Goal: Task Accomplishment & Management: Use online tool/utility

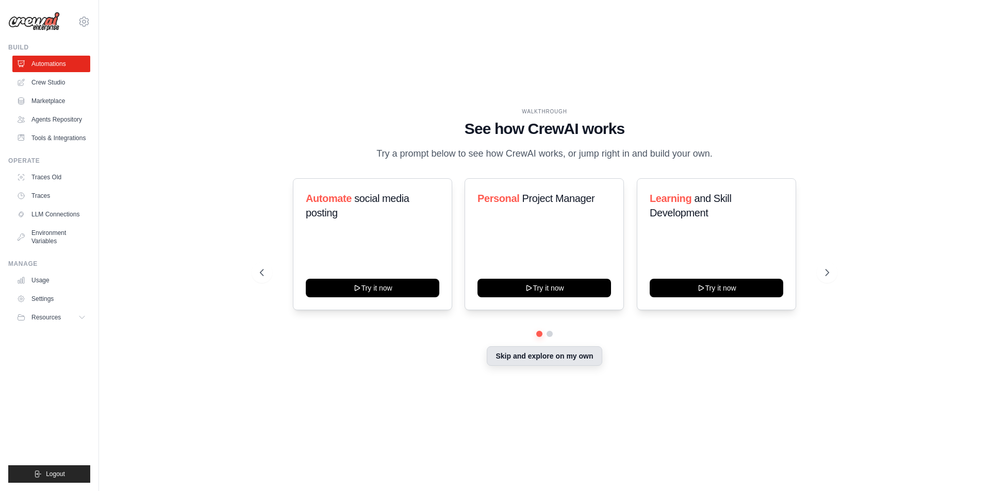
click at [582, 355] on button "Skip and explore on my own" at bounding box center [544, 356] width 115 height 20
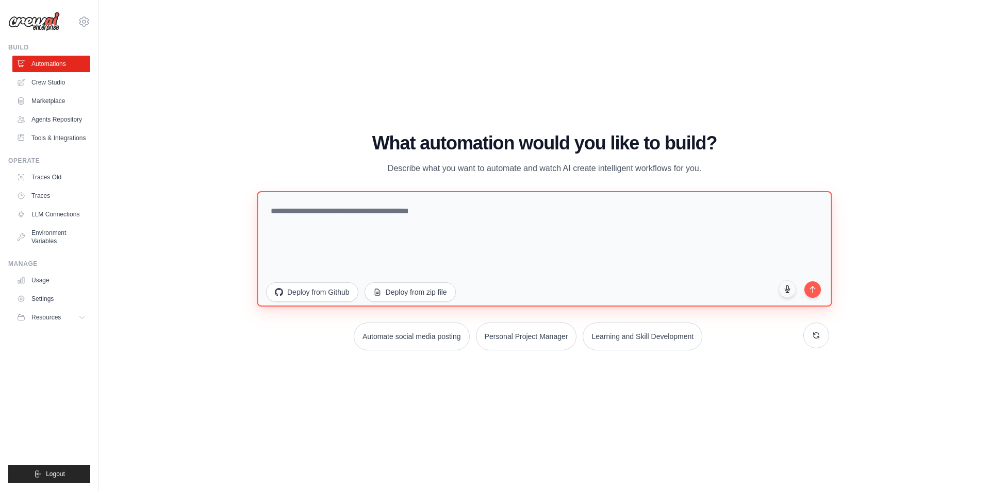
click at [375, 213] on textarea at bounding box center [544, 248] width 575 height 115
click at [342, 224] on textarea at bounding box center [544, 248] width 575 height 115
type textarea "*"
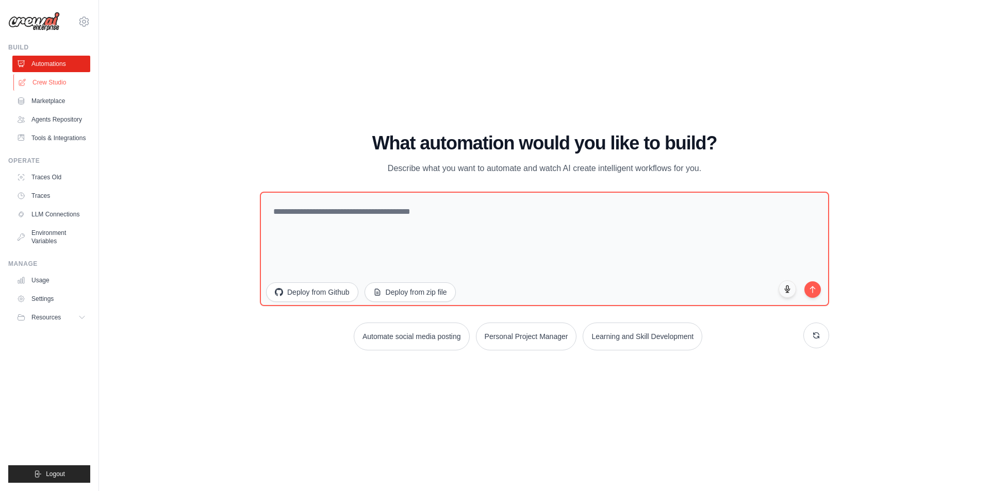
click at [54, 77] on link "Crew Studio" at bounding box center [52, 82] width 78 height 16
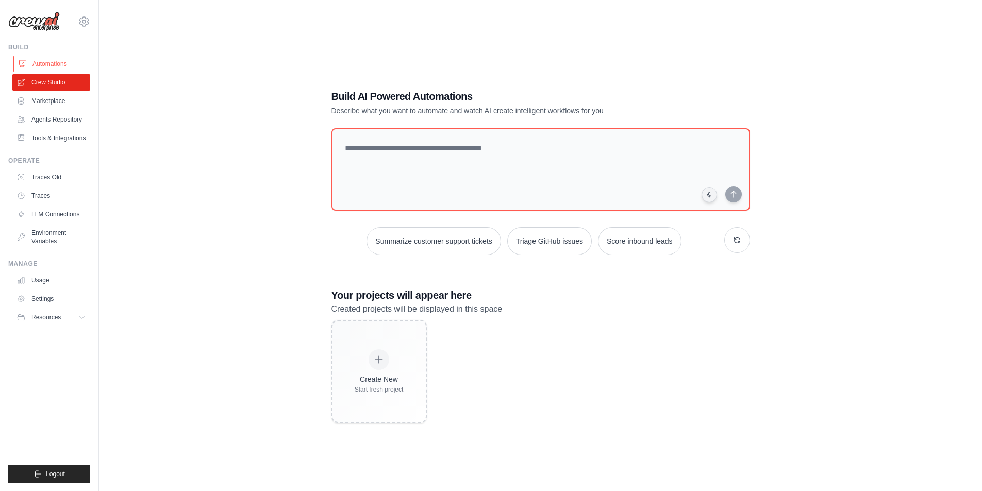
click at [52, 64] on link "Automations" at bounding box center [52, 64] width 78 height 16
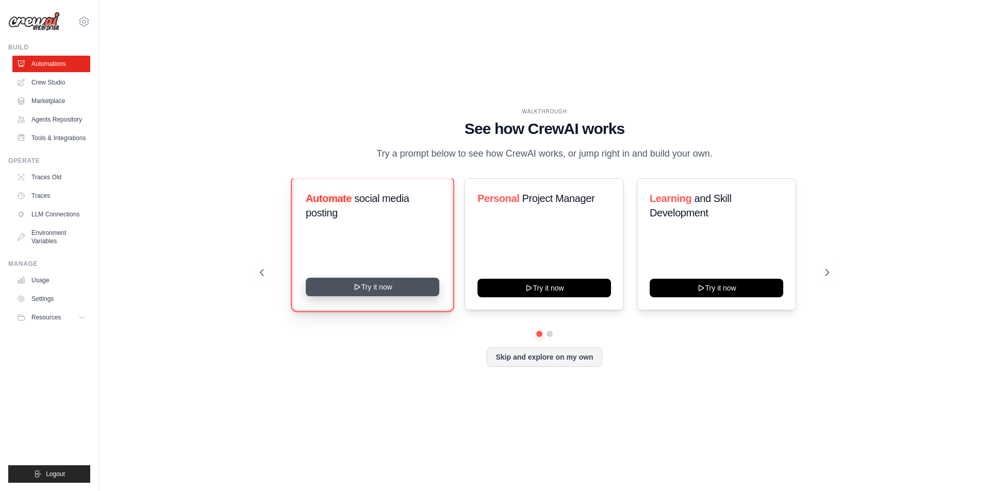
click at [420, 285] on button "Try it now" at bounding box center [373, 287] width 134 height 19
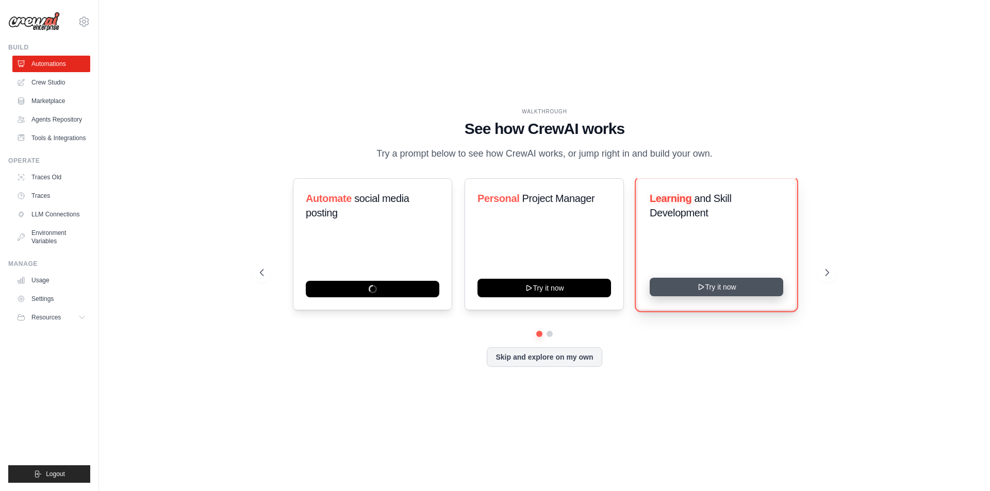
click at [697, 283] on icon at bounding box center [701, 287] width 8 height 8
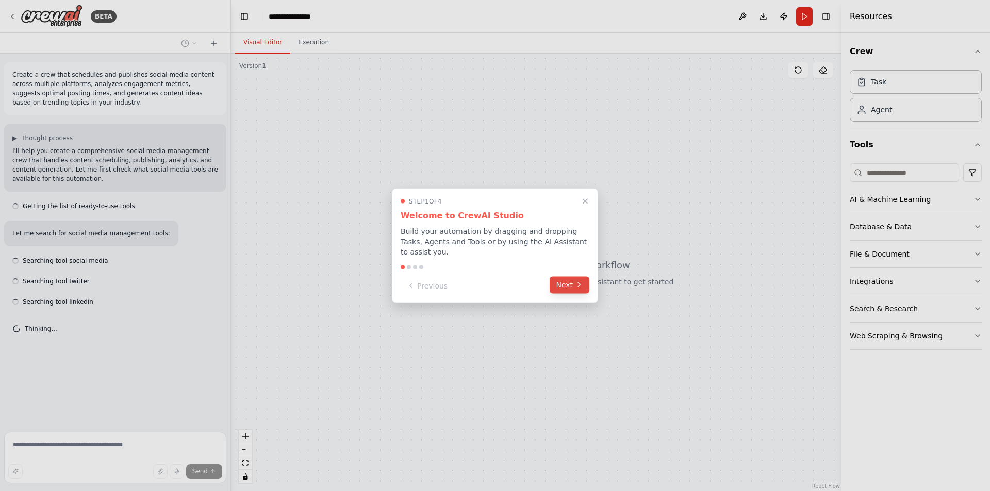
click at [565, 278] on button "Next" at bounding box center [570, 284] width 40 height 17
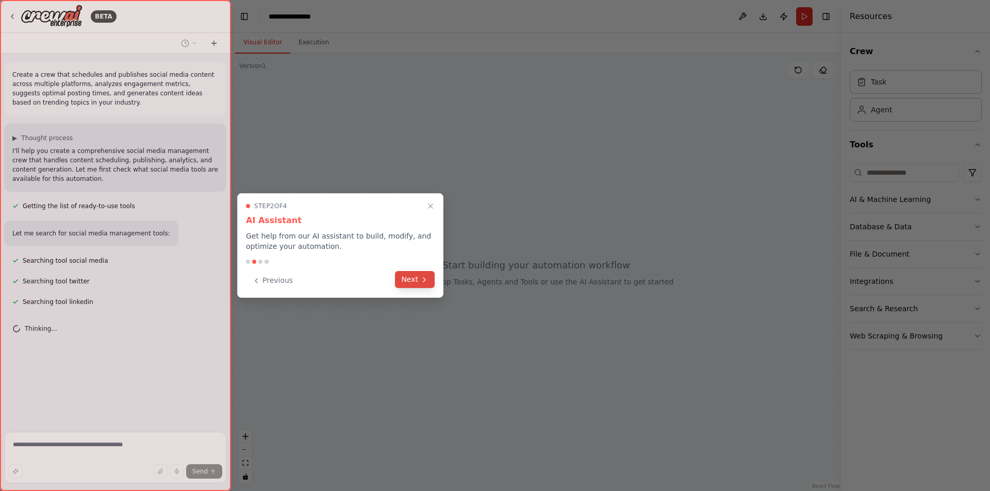
click at [397, 283] on button "Next" at bounding box center [415, 279] width 40 height 17
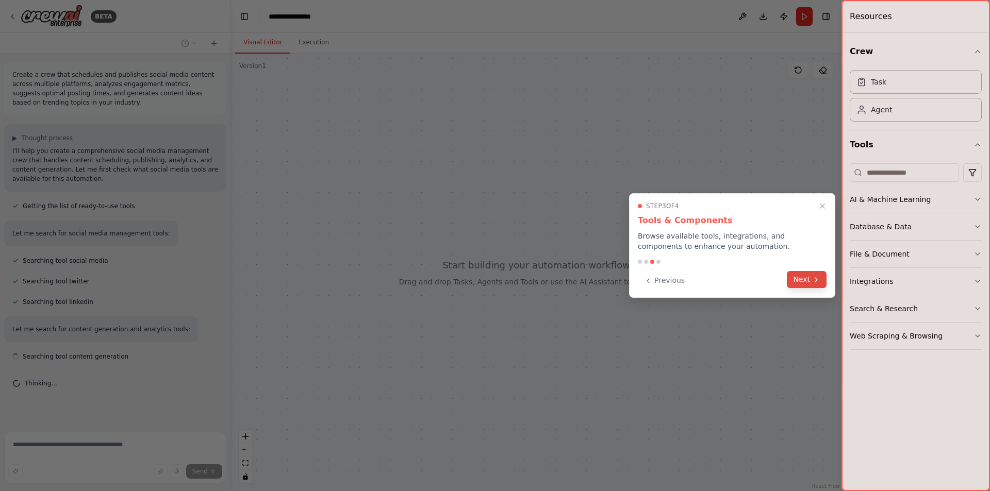
click at [815, 281] on icon at bounding box center [816, 280] width 2 height 4
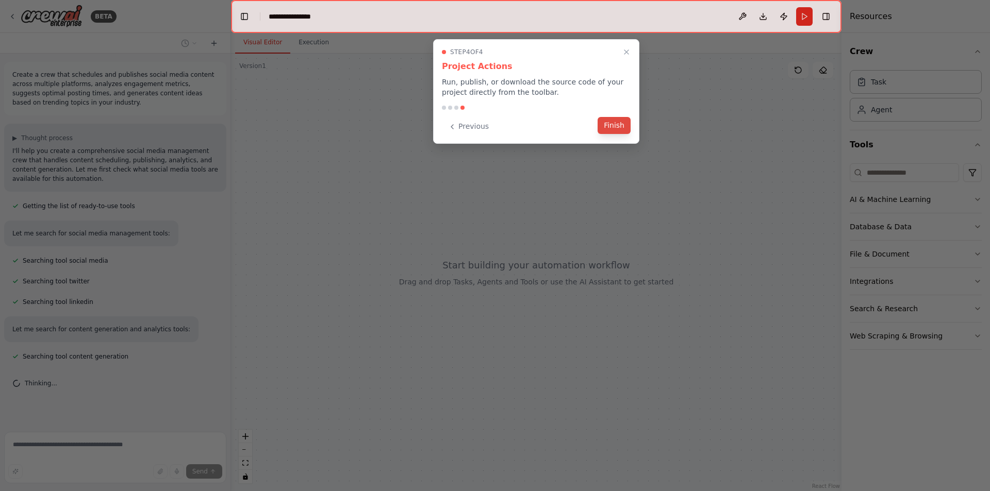
click at [604, 122] on button "Finish" at bounding box center [614, 125] width 33 height 17
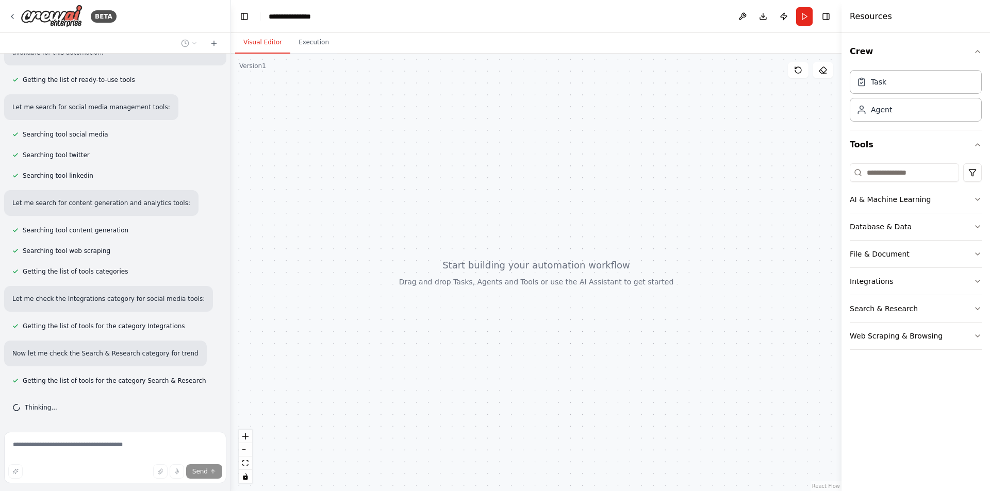
scroll to position [136, 0]
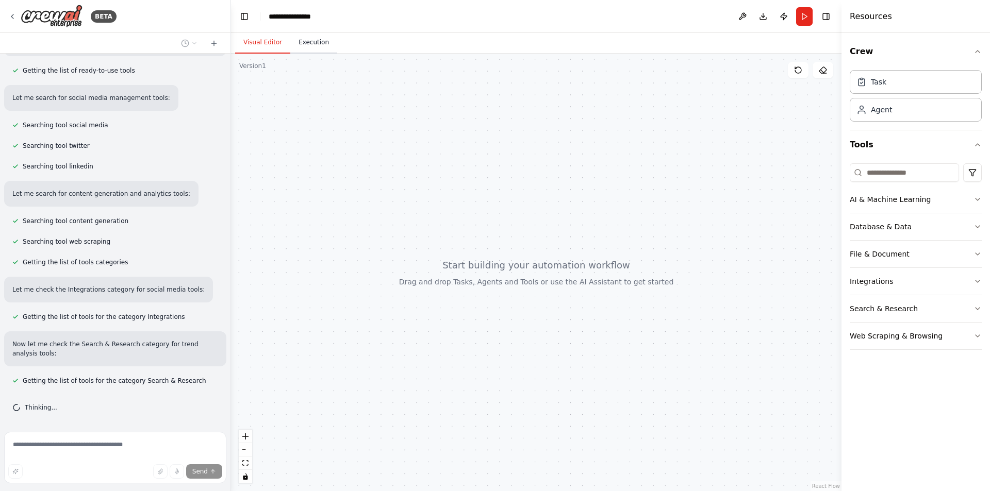
click at [308, 48] on button "Execution" at bounding box center [313, 43] width 47 height 22
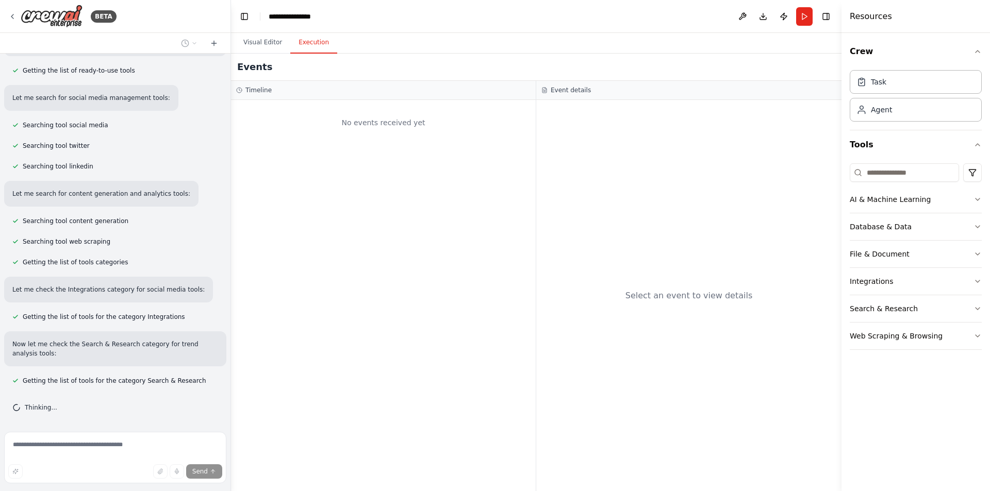
scroll to position [190, 0]
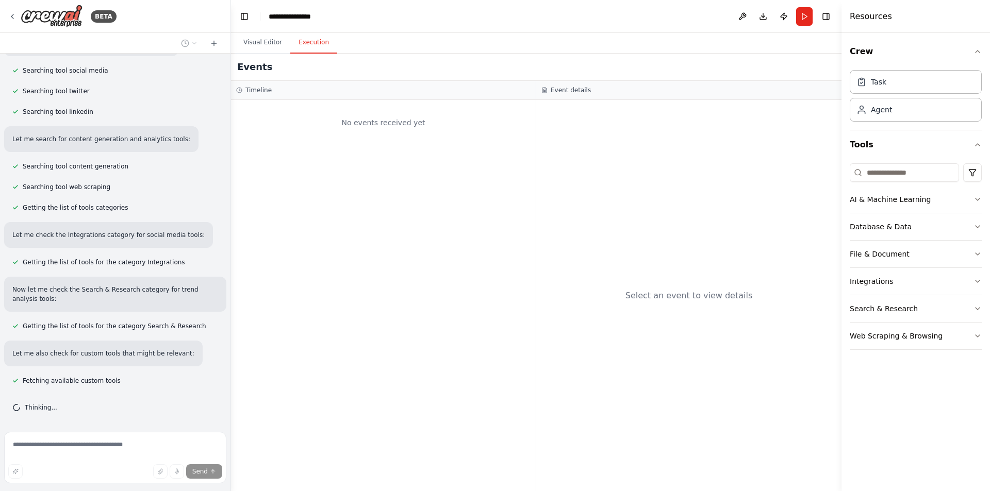
click at [374, 142] on div "No events received yet" at bounding box center [383, 295] width 305 height 391
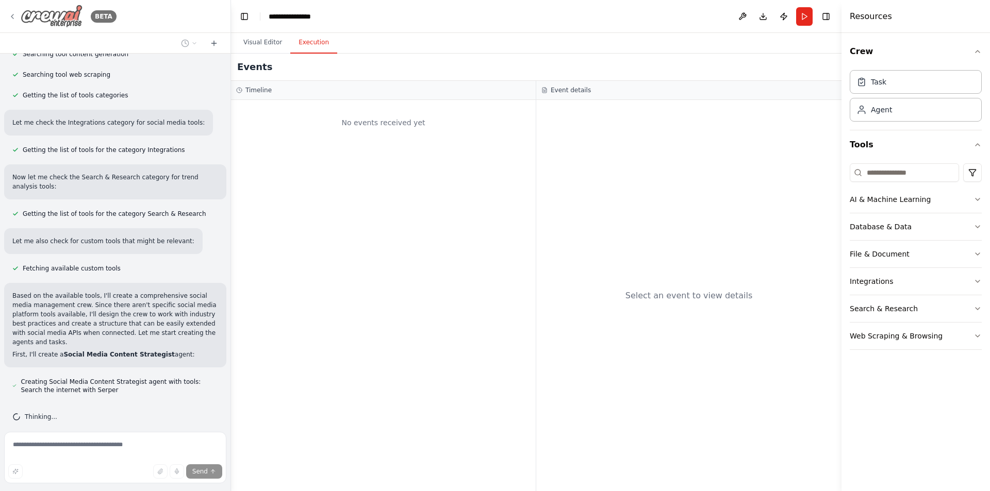
scroll to position [366, 0]
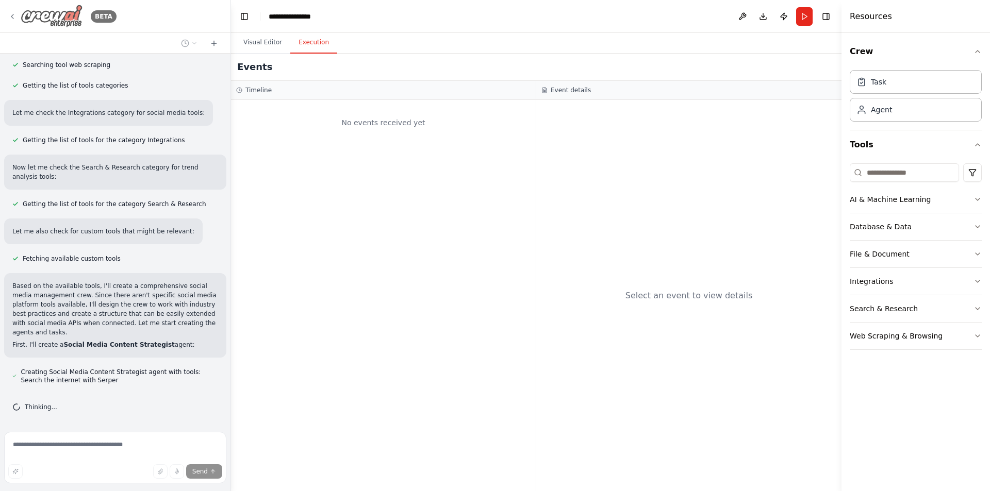
click at [9, 15] on icon at bounding box center [12, 16] width 8 height 8
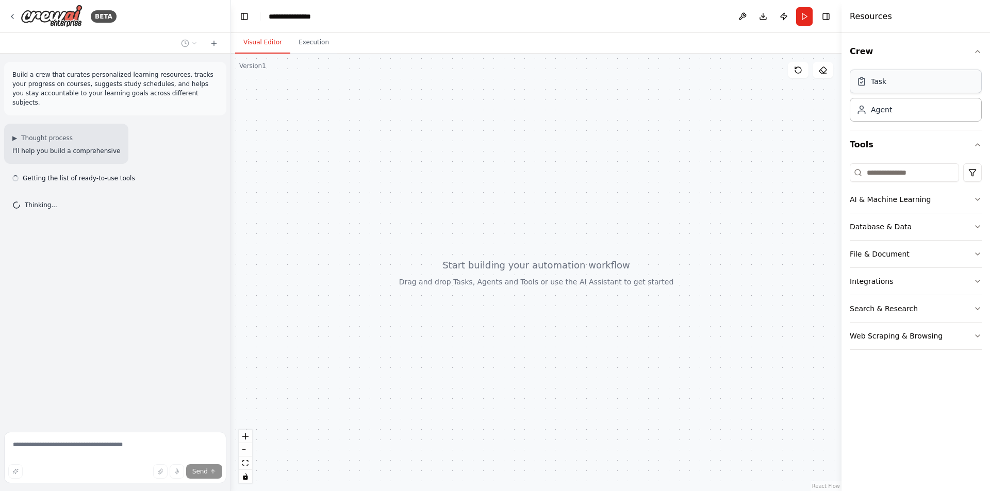
click at [915, 81] on div "Task" at bounding box center [916, 82] width 132 height 24
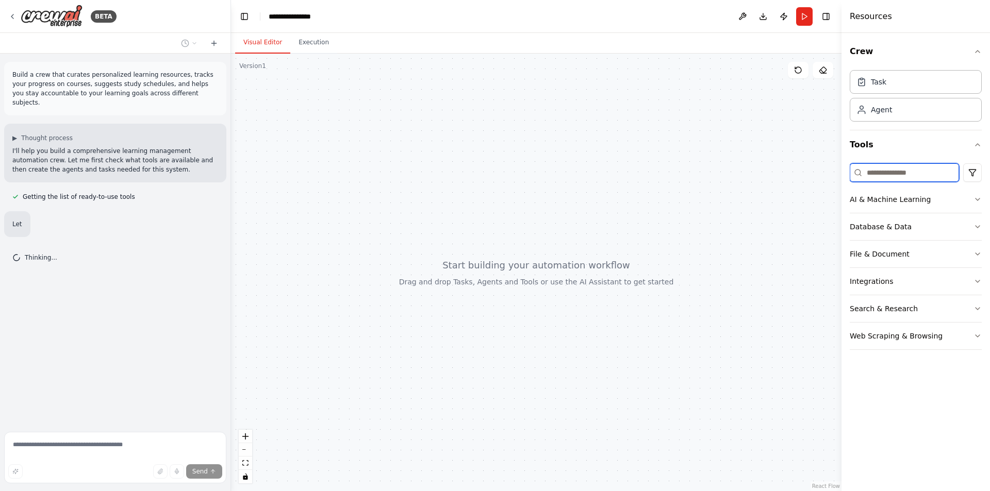
click at [932, 175] on input at bounding box center [904, 172] width 109 height 19
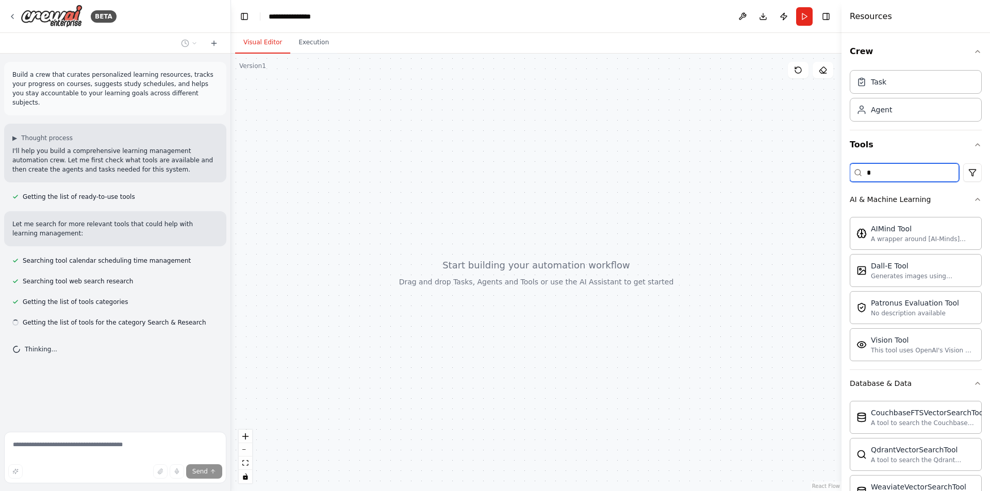
type input "*"
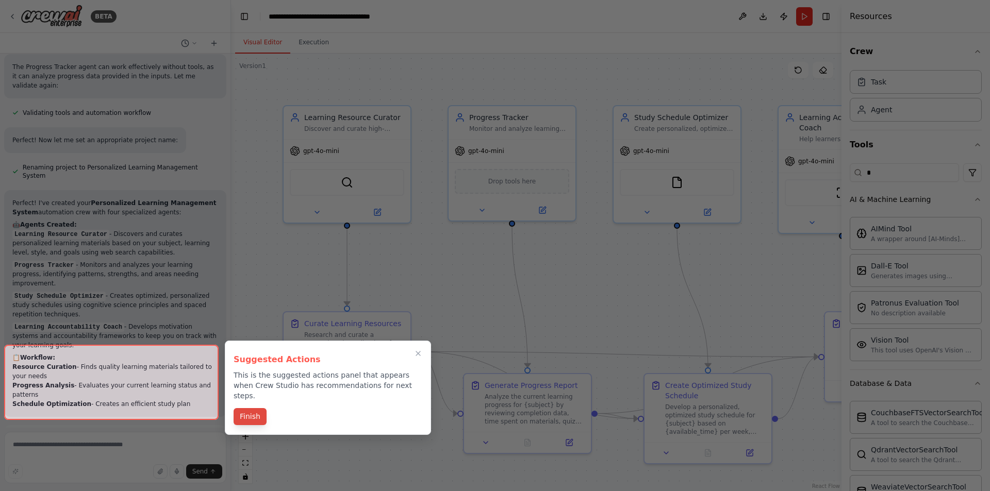
click at [247, 408] on button "Finish" at bounding box center [250, 416] width 33 height 17
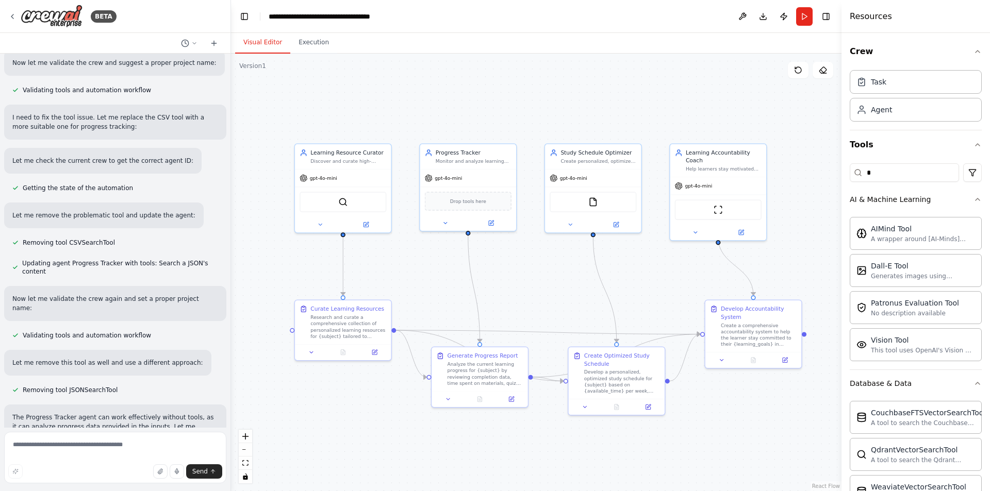
scroll to position [573, 0]
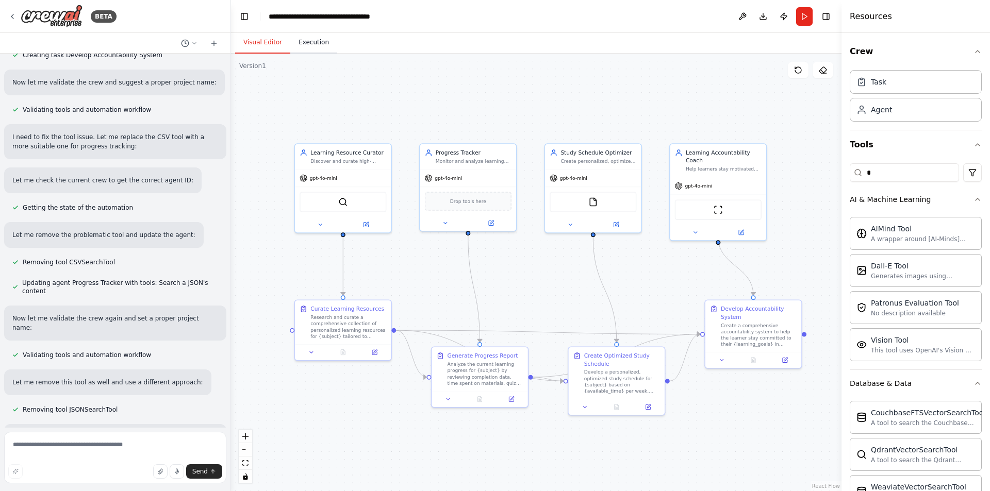
click at [323, 49] on button "Execution" at bounding box center [313, 43] width 47 height 22
click at [263, 45] on button "Visual Editor" at bounding box center [262, 43] width 55 height 22
click at [13, 18] on icon at bounding box center [12, 16] width 2 height 4
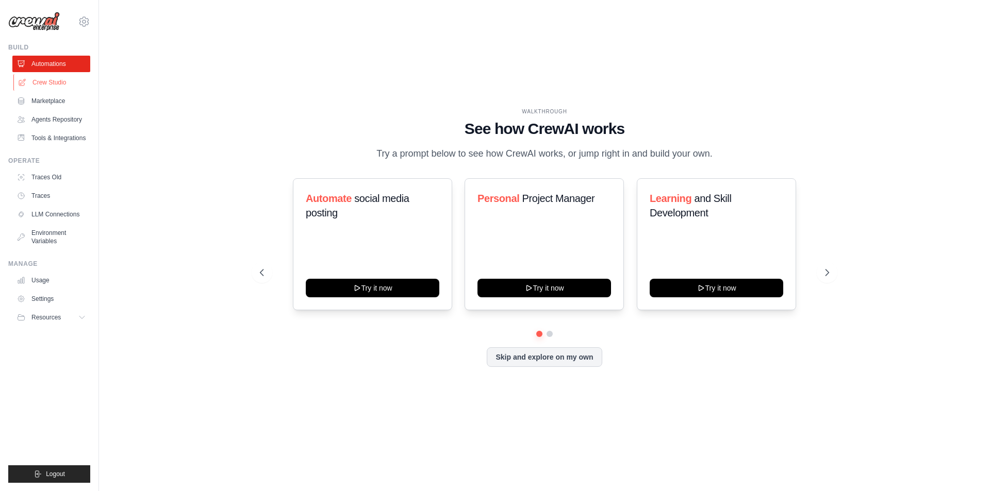
click at [54, 85] on link "Crew Studio" at bounding box center [52, 82] width 78 height 16
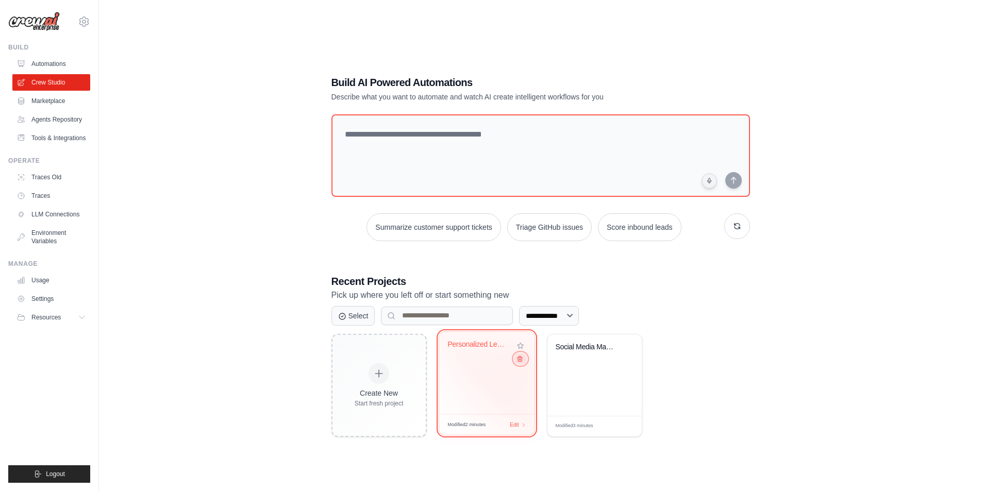
click at [520, 362] on icon at bounding box center [519, 358] width 7 height 7
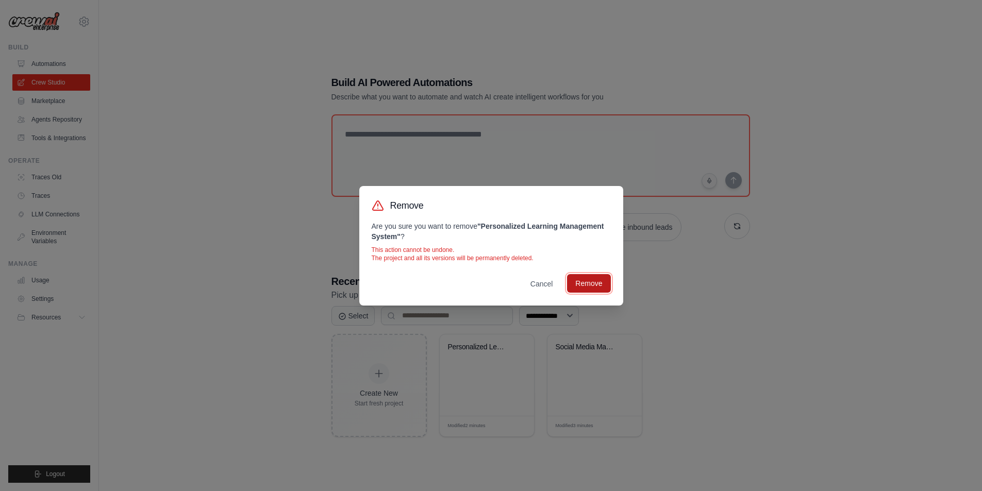
click at [571, 279] on button "Remove" at bounding box center [588, 283] width 43 height 19
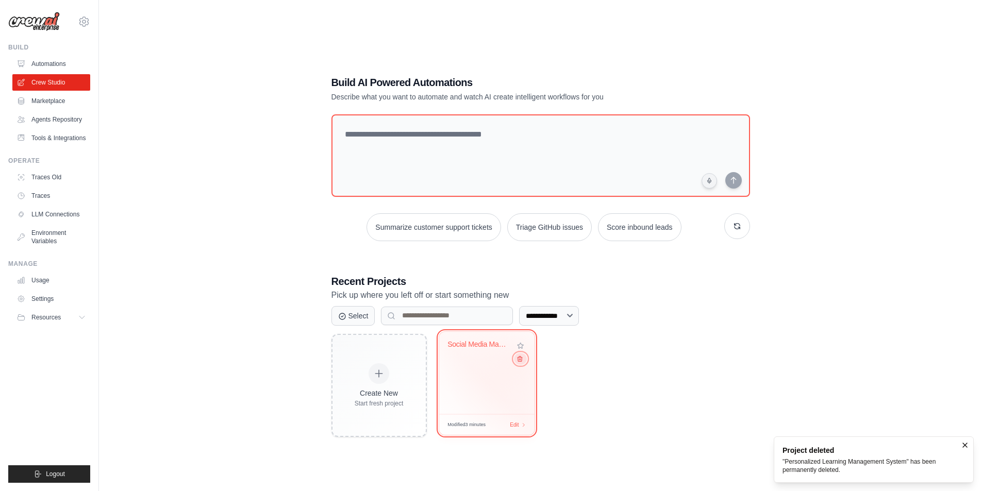
click at [519, 362] on icon at bounding box center [519, 358] width 7 height 7
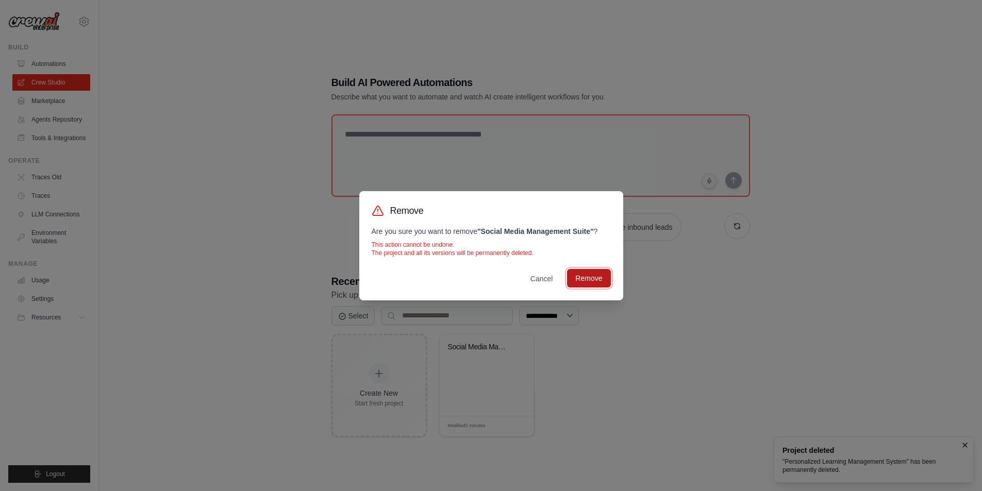
click at [590, 278] on button "Remove" at bounding box center [588, 278] width 43 height 19
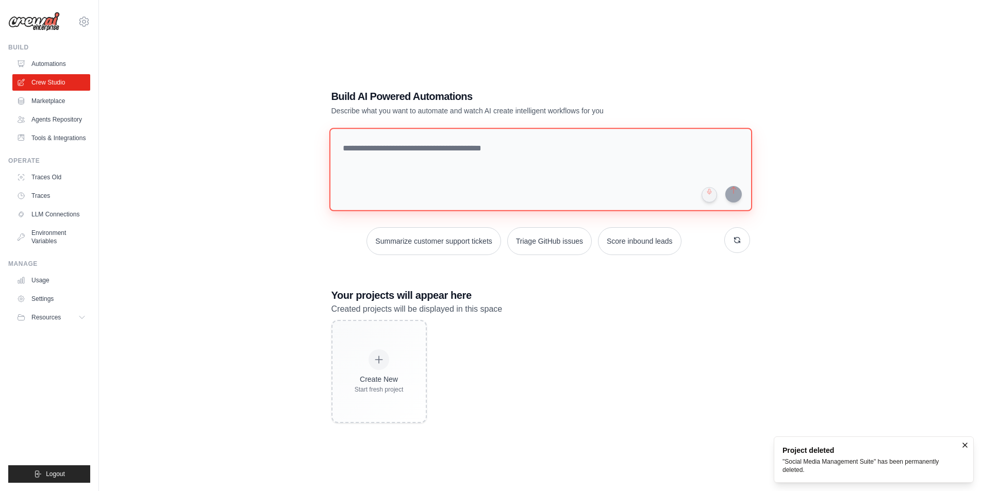
click at [433, 153] on textarea at bounding box center [540, 170] width 423 height 84
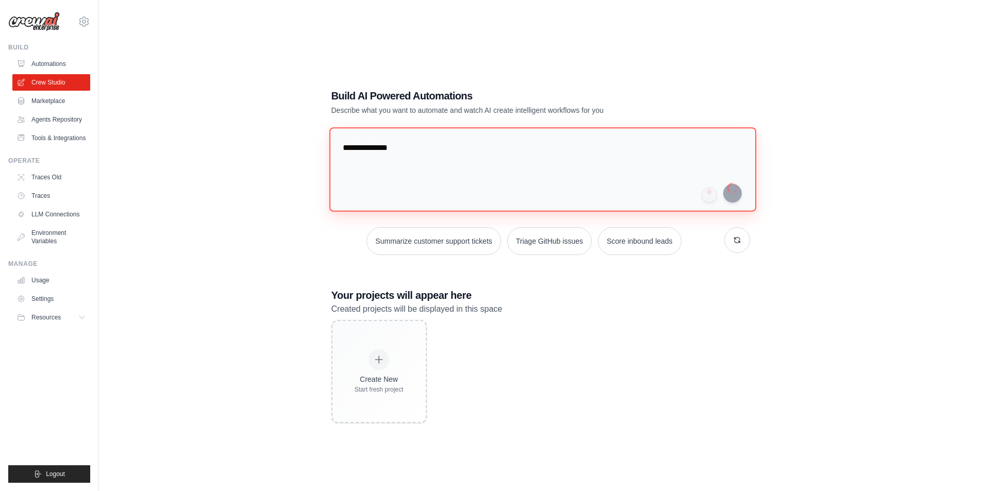
type textarea "**********"
